Goal: Task Accomplishment & Management: Use online tool/utility

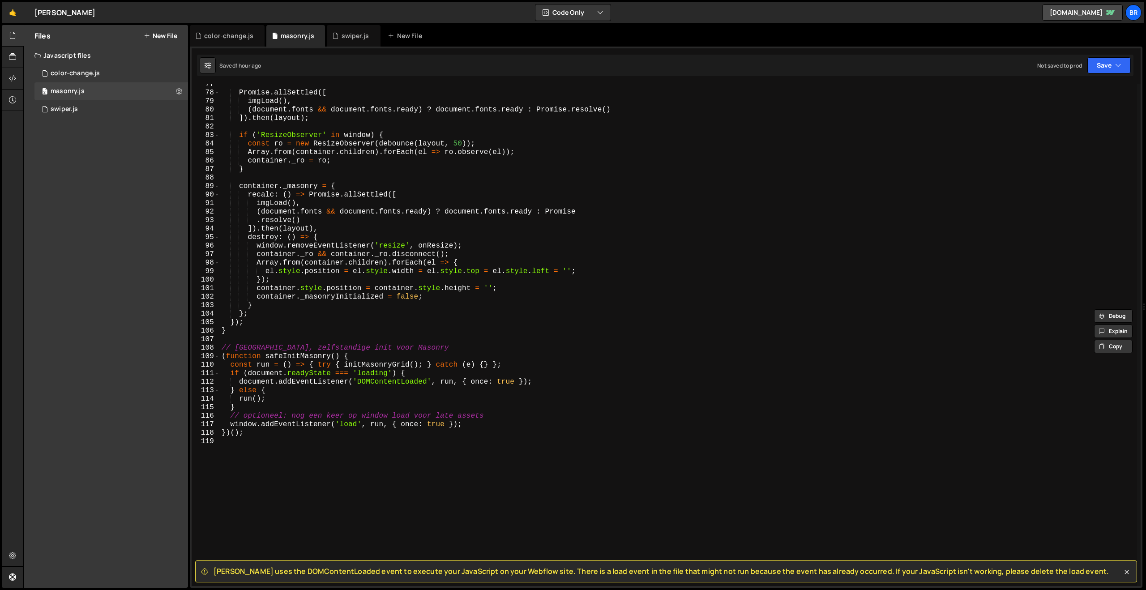
scroll to position [558, 0]
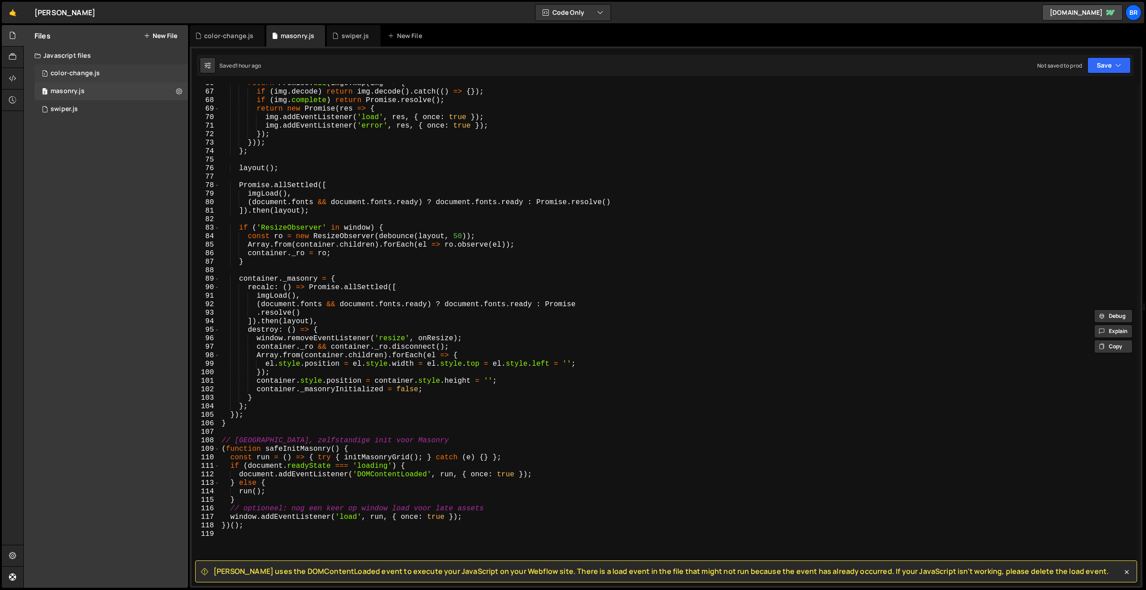
click at [79, 69] on div "1 color-change.js 0" at bounding box center [111, 73] width 154 height 18
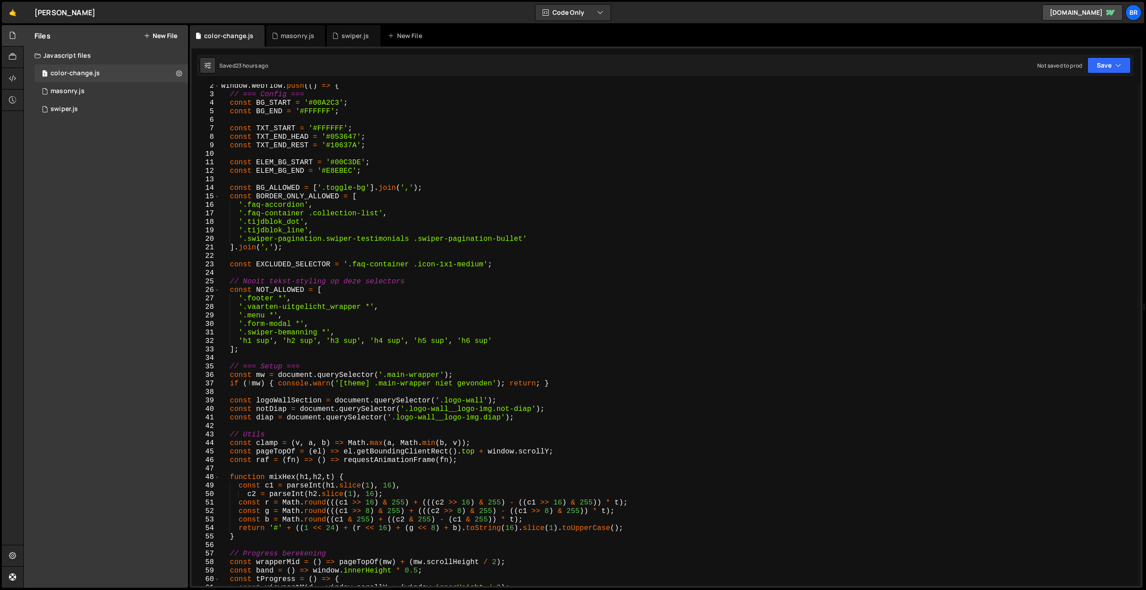
scroll to position [11, 0]
type textarea "'.footer *',"
click at [440, 300] on div "window . Webflow . push (( ) => { // === Config === const BG_START = '#00A2C3' …" at bounding box center [678, 341] width 918 height 519
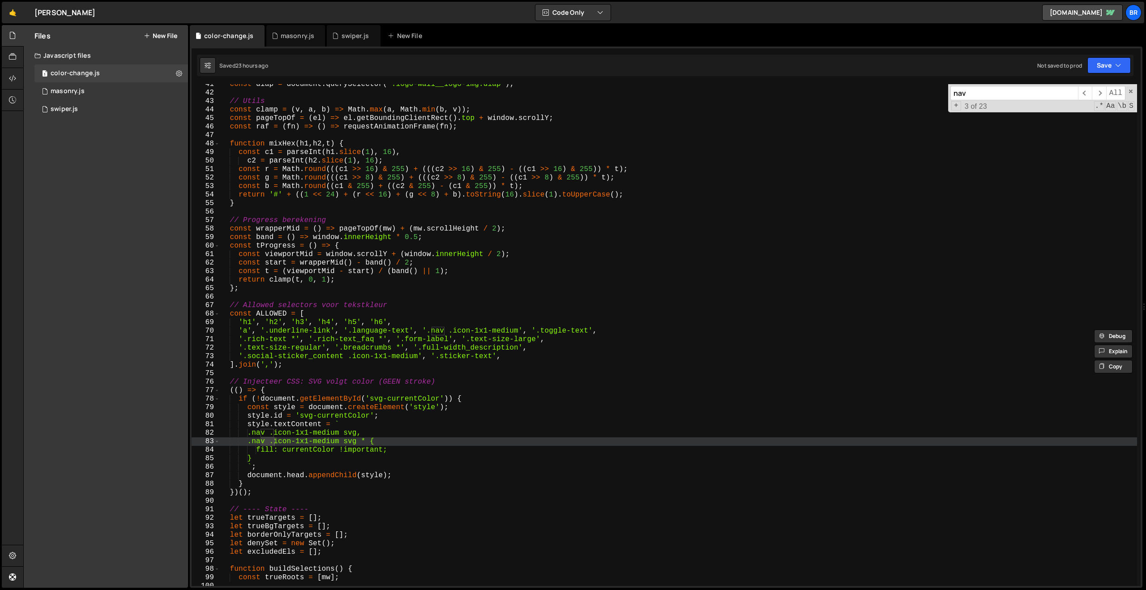
scroll to position [1153, 0]
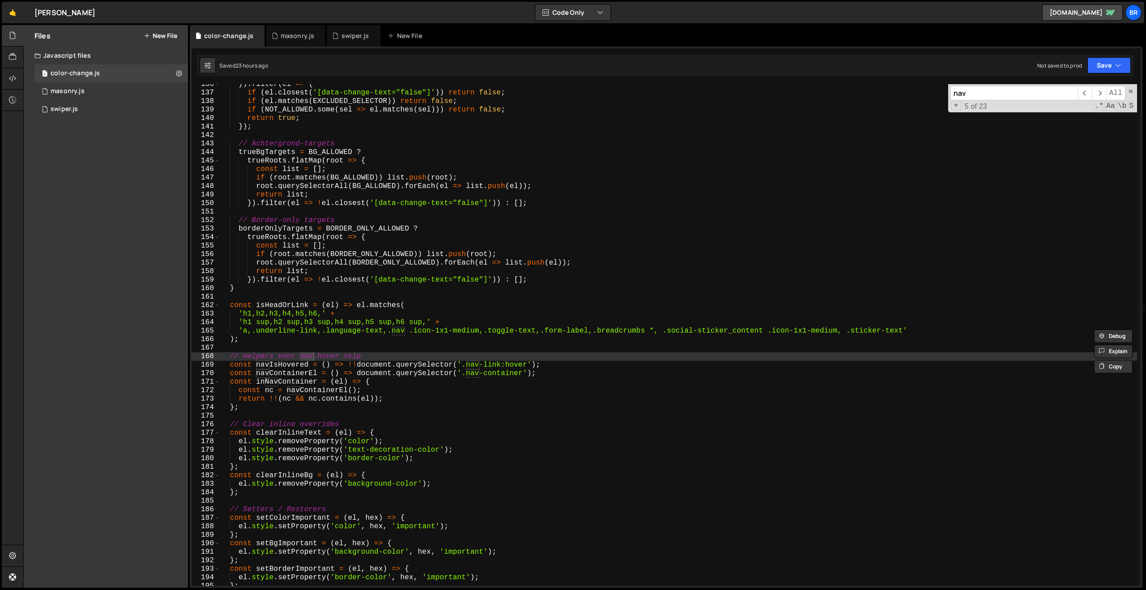
type input "nav"
click at [523, 375] on div "}) . filter ( el => { if ( el . closest ( '[data-change-text="false"]' )) retur…" at bounding box center [678, 339] width 918 height 519
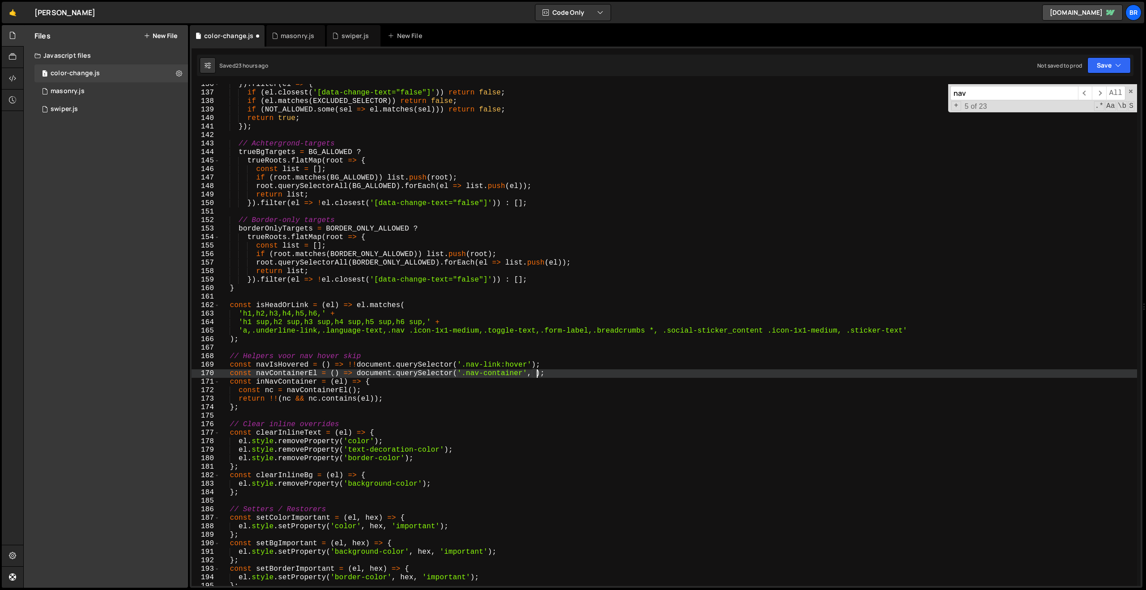
scroll to position [0, 19]
drag, startPoint x: 528, startPoint y: 371, endPoint x: 460, endPoint y: 372, distance: 68.1
click at [460, 372] on div "}) . filter ( el => { if ( el . closest ( '[data-change-text="false"]' )) retur…" at bounding box center [678, 339] width 918 height 519
click at [536, 373] on div "}) . filter ( el => { if ( el . closest ( '[data-change-text="false"]' )) retur…" at bounding box center [678, 339] width 918 height 519
paste textarea "'.nav-container'"
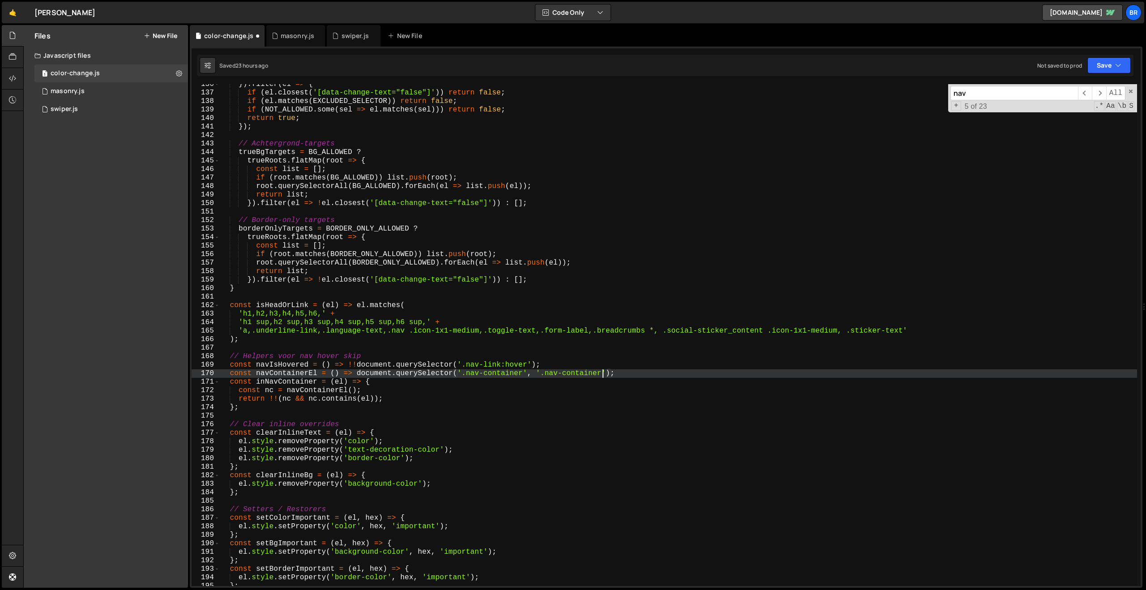
click at [604, 375] on div "}) . filter ( el => { if ( el . closest ( '[data-change-text="false"]' )) retur…" at bounding box center [678, 339] width 918 height 519
click at [1103, 64] on button "Save" at bounding box center [1109, 65] width 43 height 16
click at [1084, 89] on div "Save to Staging S" at bounding box center [1079, 87] width 93 height 9
click at [1107, 64] on button "Save" at bounding box center [1109, 65] width 43 height 16
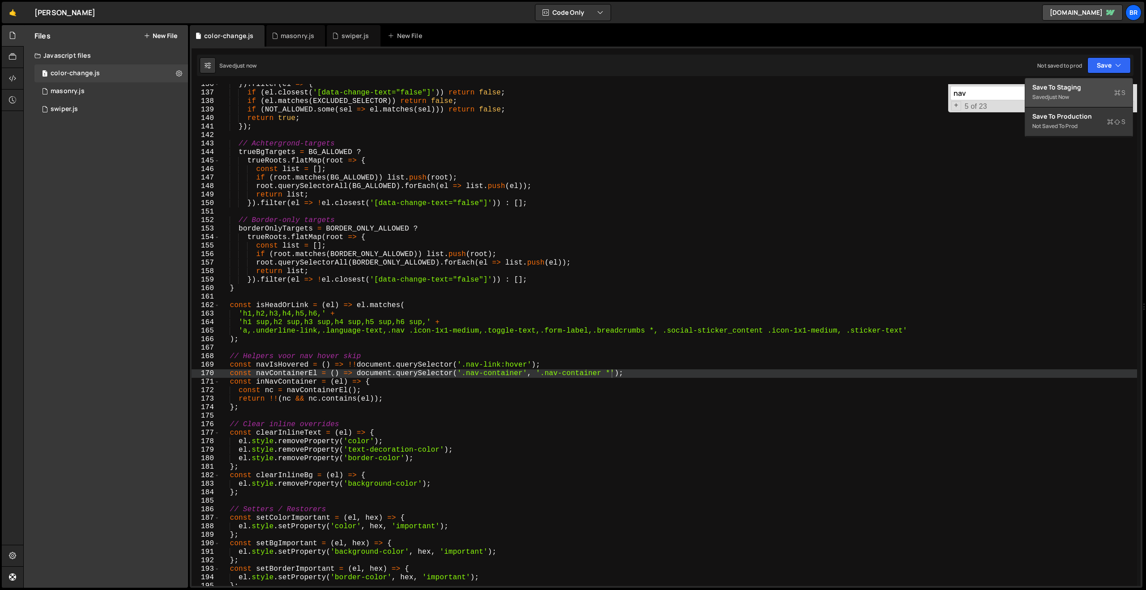
click at [1087, 86] on div "Save to Staging S" at bounding box center [1079, 87] width 93 height 9
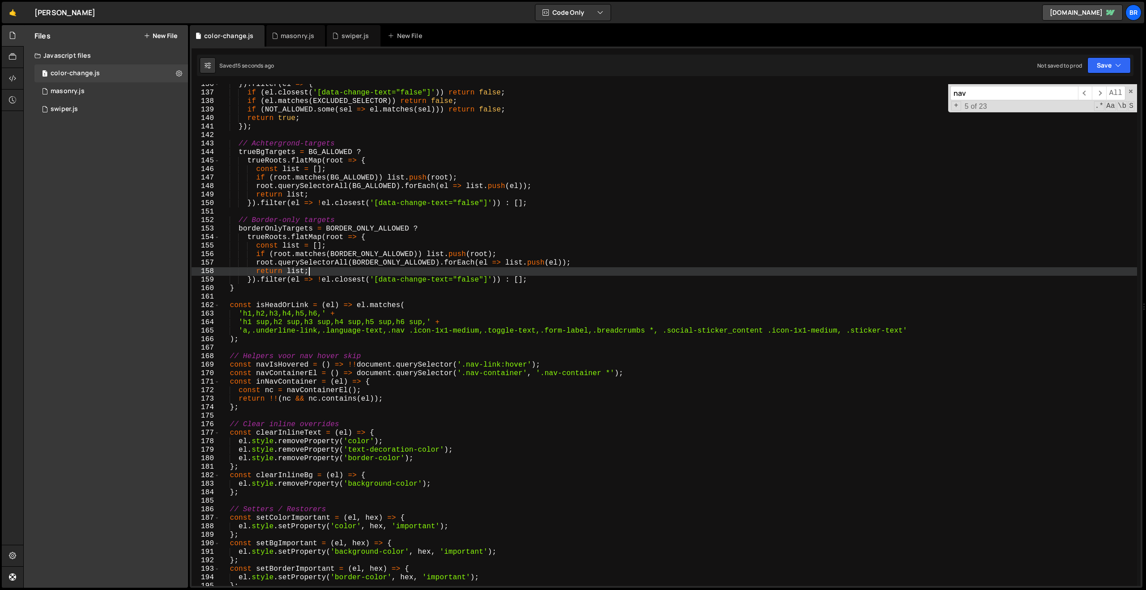
click at [503, 273] on div "}) . filter ( el => { if ( el . closest ( '[data-change-text="false"]' )) retur…" at bounding box center [678, 339] width 918 height 519
type textarea "});"
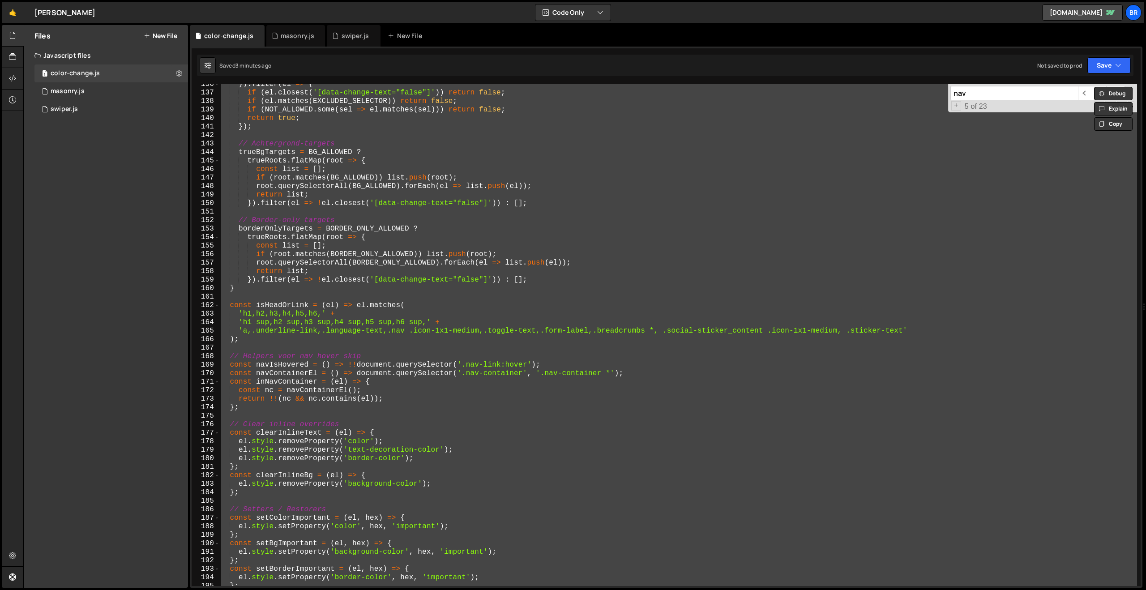
click at [294, 412] on div "}) . filter ( el => { if ( el . closest ( '[data-change-text="false"]' )) retur…" at bounding box center [678, 335] width 918 height 502
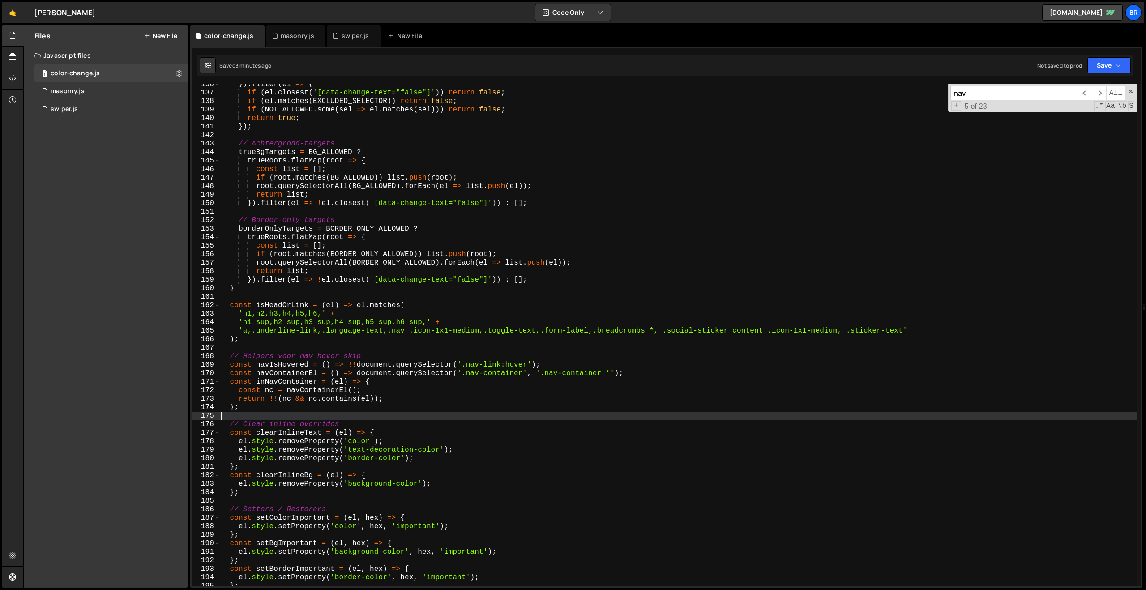
scroll to position [0, 0]
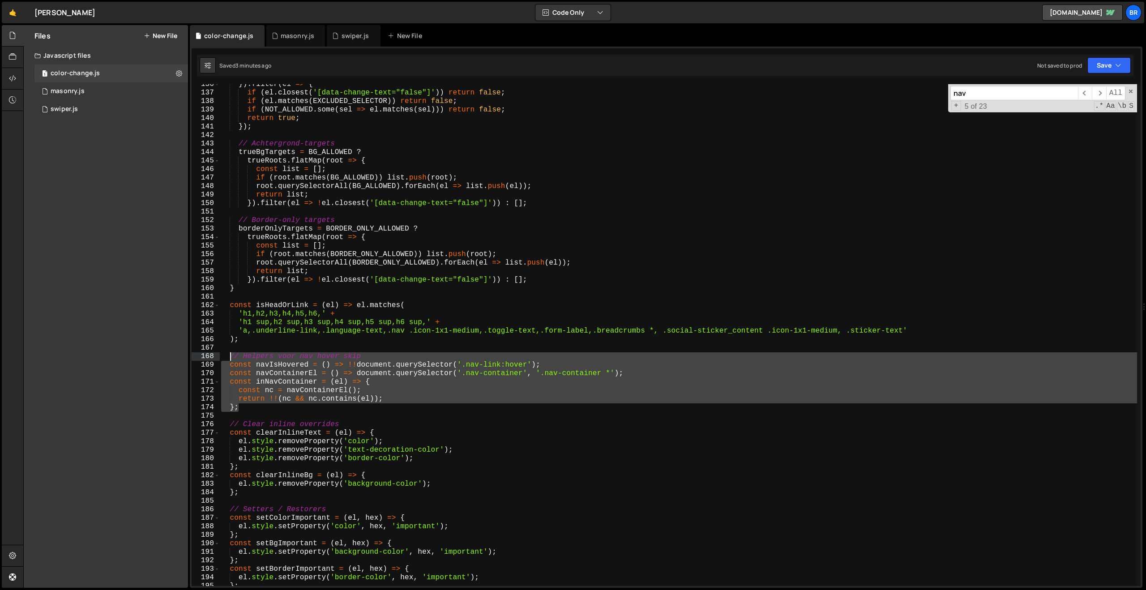
drag, startPoint x: 255, startPoint y: 409, endPoint x: 231, endPoint y: 359, distance: 55.7
click at [231, 359] on div "}) . filter ( el => { if ( el . closest ( '[data-change-text="false"]' )) retur…" at bounding box center [678, 339] width 918 height 519
paste textarea "}"
type textarea "};"
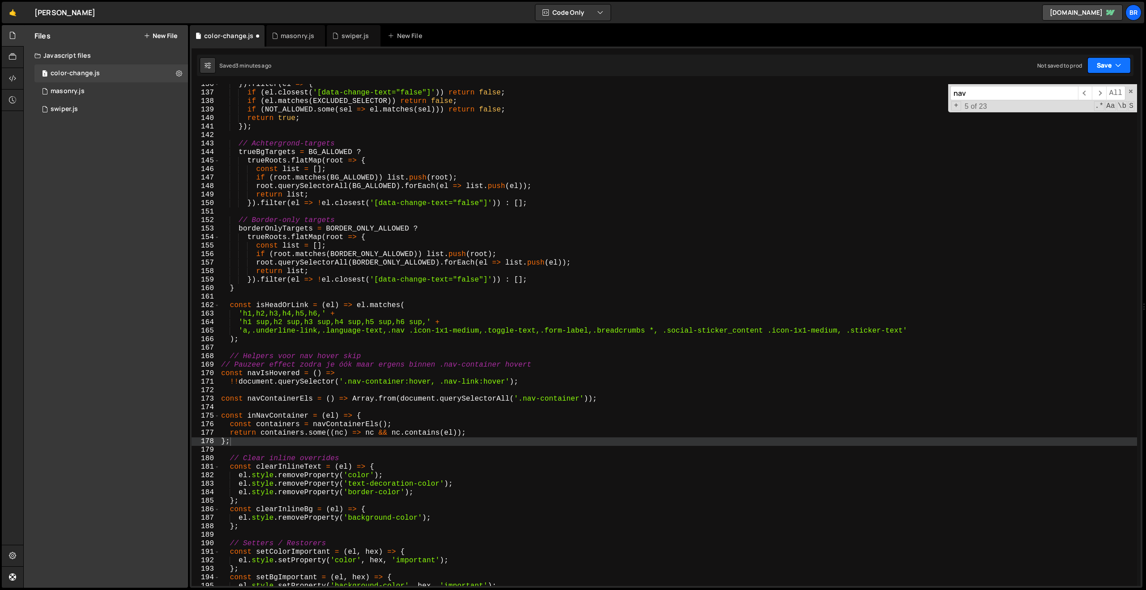
click at [1098, 71] on button "Save" at bounding box center [1109, 65] width 43 height 16
click at [1063, 99] on div "3 minutes ago" at bounding box center [1065, 97] width 35 height 8
click at [1124, 66] on button "Save" at bounding box center [1109, 65] width 43 height 16
